Goal: Find specific page/section: Locate a particular part of the current website

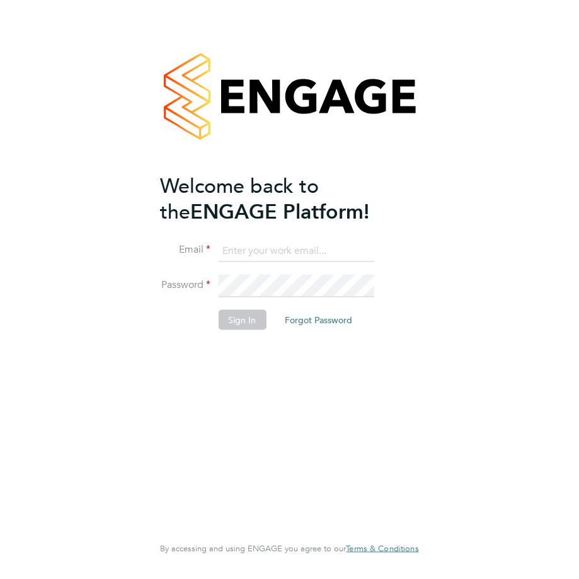
type input "[EMAIL_ADDRESS][DOMAIN_NAME]"
click at [246, 323] on button "Sign In" at bounding box center [242, 320] width 48 height 20
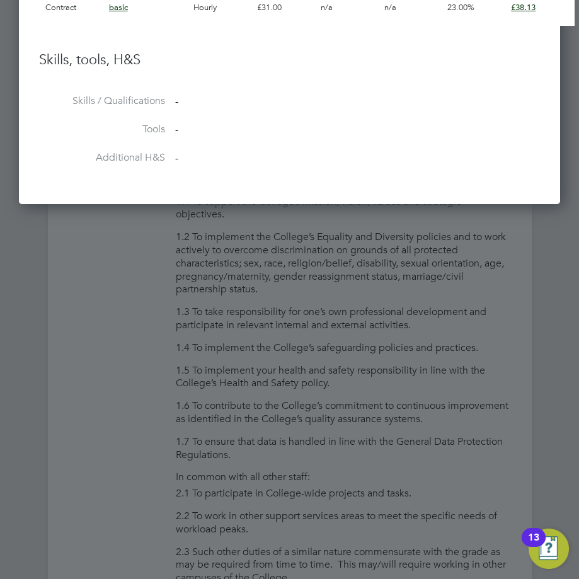
click at [274, 357] on div at bounding box center [289, 289] width 579 height 579
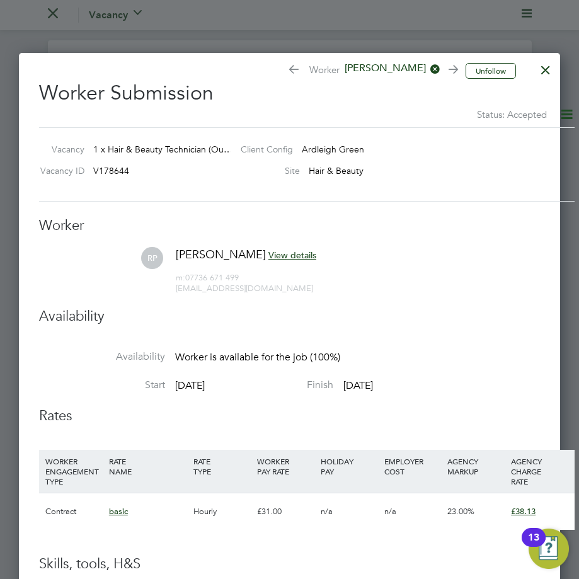
click at [548, 76] on div at bounding box center [545, 66] width 23 height 23
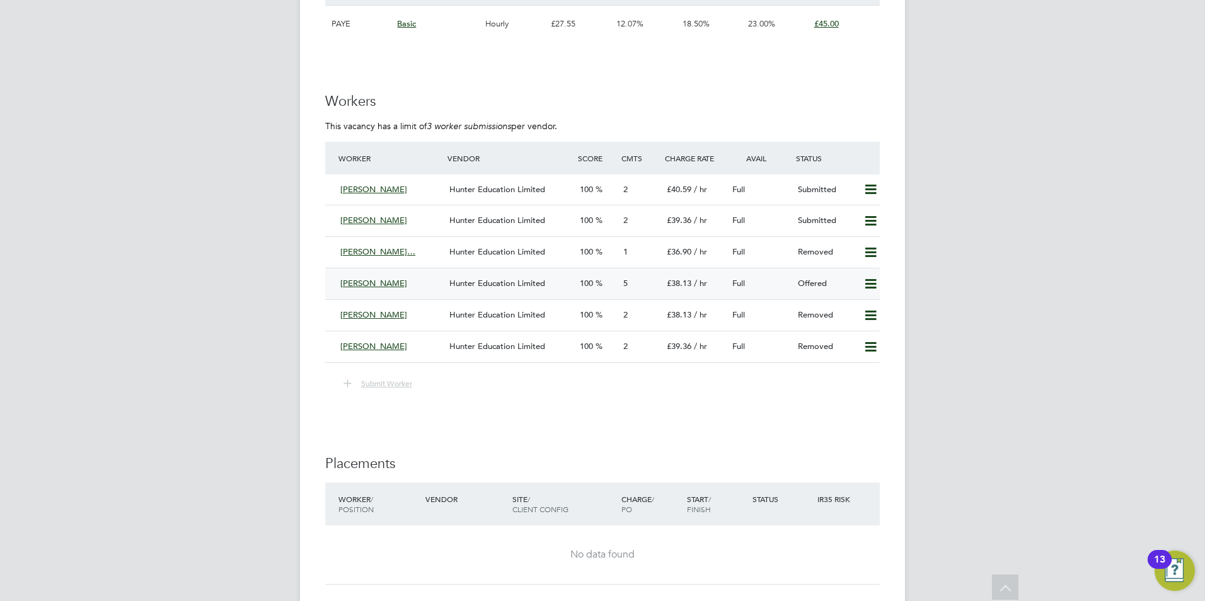
click at [579, 281] on div "5" at bounding box center [639, 284] width 43 height 21
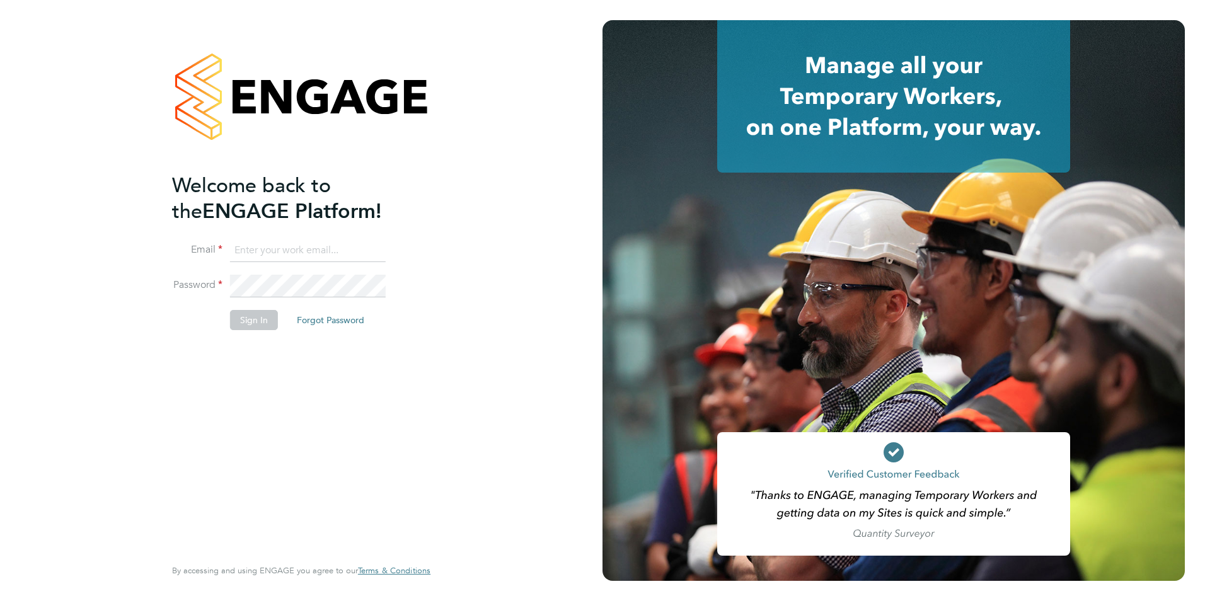
type input "[EMAIL_ADDRESS][DOMAIN_NAME]"
click at [249, 321] on button "Sign In" at bounding box center [254, 320] width 48 height 20
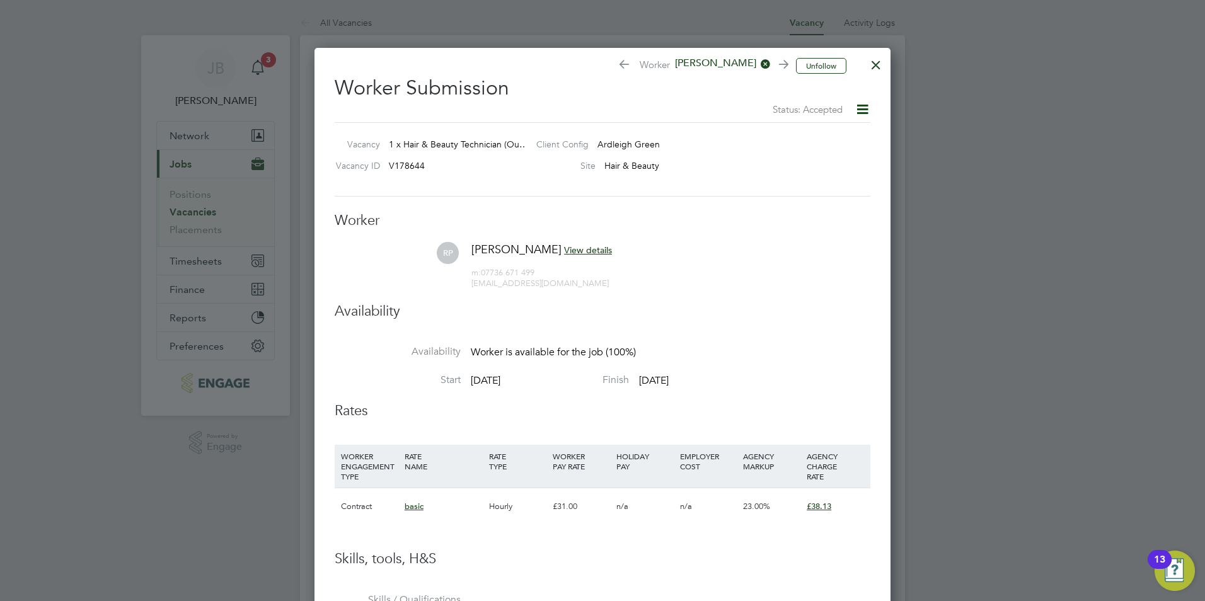
click at [880, 70] on div at bounding box center [876, 61] width 23 height 23
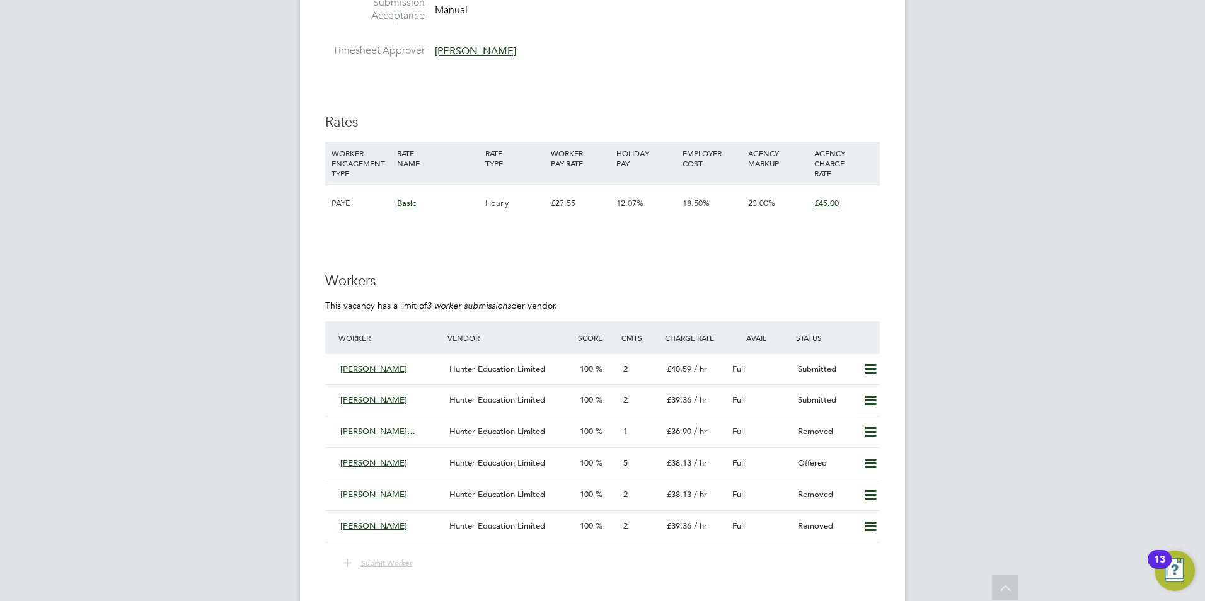
click at [670, 468] on div "£38.13 / hr" at bounding box center [695, 463] width 66 height 21
